Goal: Find specific page/section: Find specific page/section

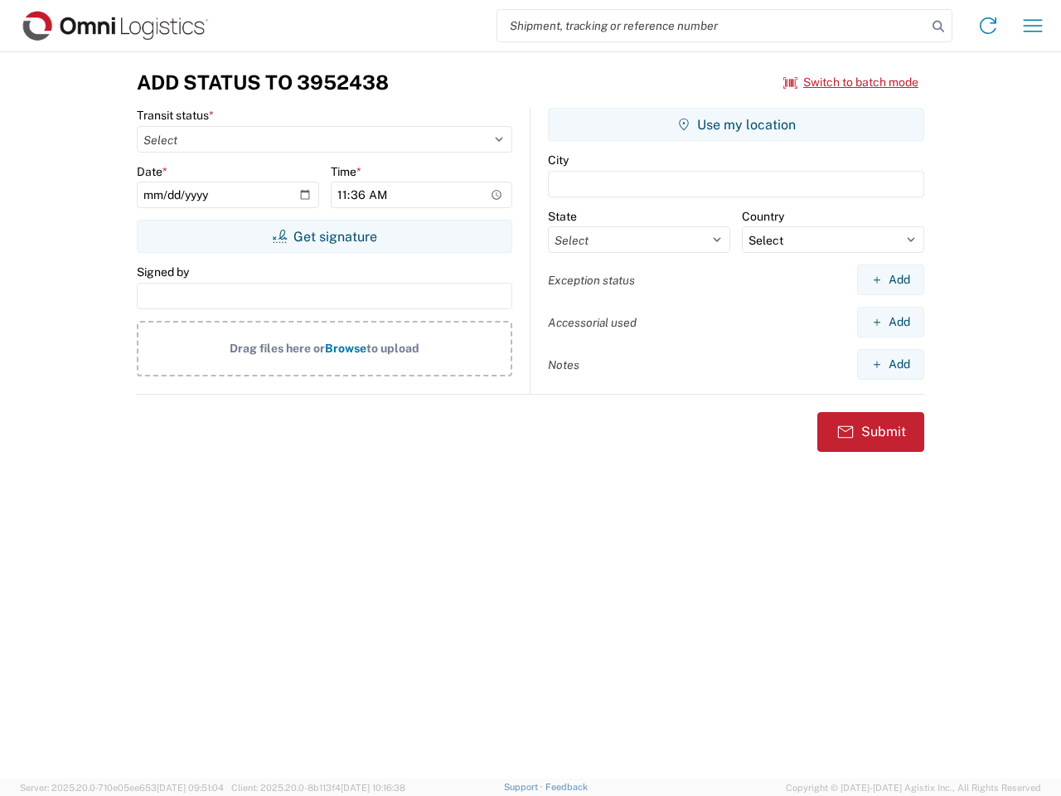
click at [712, 26] on input "search" at bounding box center [711, 26] width 429 height 32
click at [939, 27] on icon at bounding box center [938, 26] width 23 height 23
click at [988, 26] on icon at bounding box center [988, 25] width 27 height 27
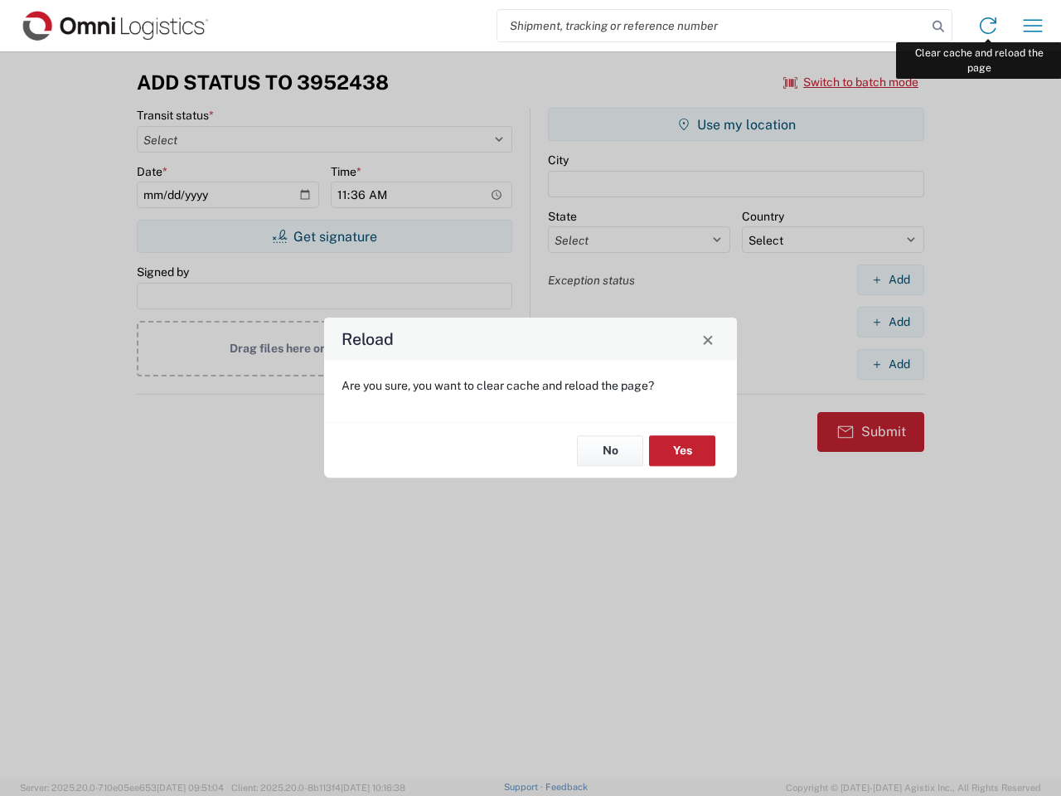
click at [1033, 26] on div "Reload Are you sure, you want to clear cache and reload the page? No Yes" at bounding box center [530, 398] width 1061 height 796
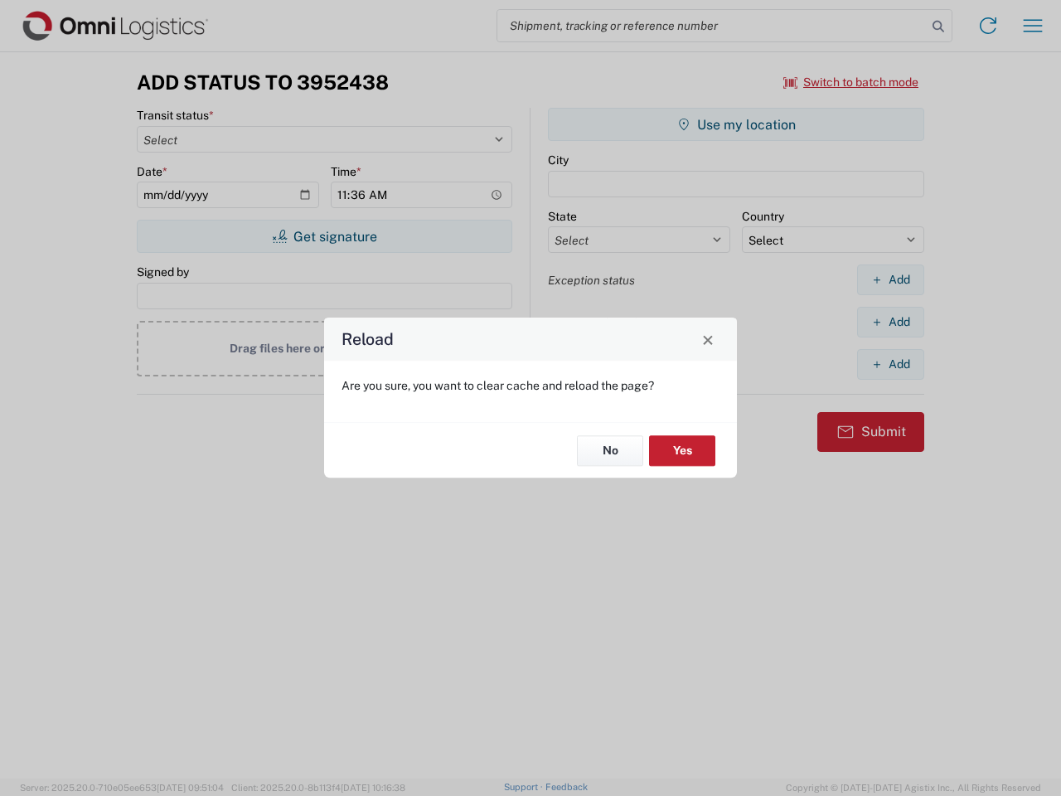
click at [851, 82] on div "Reload Are you sure, you want to clear cache and reload the page? No Yes" at bounding box center [530, 398] width 1061 height 796
click at [324, 236] on div "Reload Are you sure, you want to clear cache and reload the page? No Yes" at bounding box center [530, 398] width 1061 height 796
click at [736, 124] on div "Reload Are you sure, you want to clear cache and reload the page? No Yes" at bounding box center [530, 398] width 1061 height 796
click at [890, 279] on div "Reload Are you sure, you want to clear cache and reload the page? No Yes" at bounding box center [530, 398] width 1061 height 796
click at [890, 322] on div "Reload Are you sure, you want to clear cache and reload the page? No Yes" at bounding box center [530, 398] width 1061 height 796
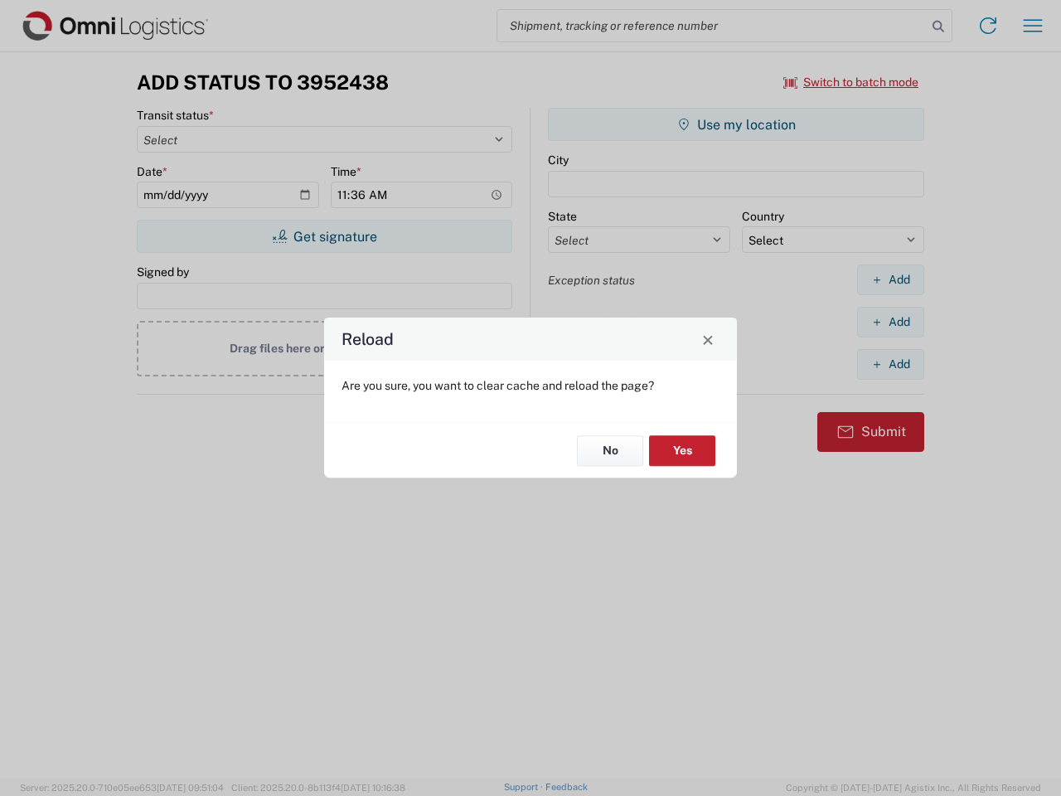
click at [890, 364] on div "Reload Are you sure, you want to clear cache and reload the page? No Yes" at bounding box center [530, 398] width 1061 height 796
